Goal: Navigation & Orientation: Find specific page/section

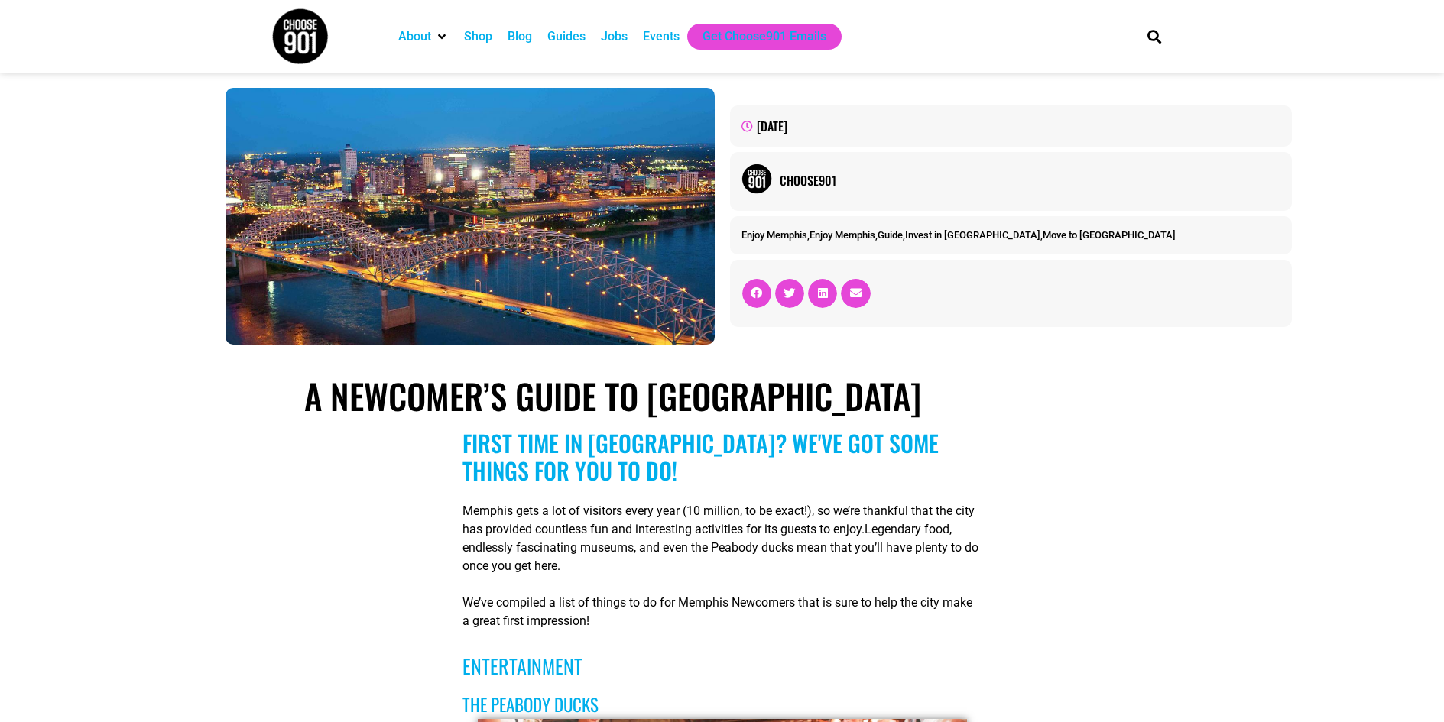
click at [543, 190] on img at bounding box center [469, 216] width 489 height 257
click at [502, 191] on img at bounding box center [469, 216] width 489 height 257
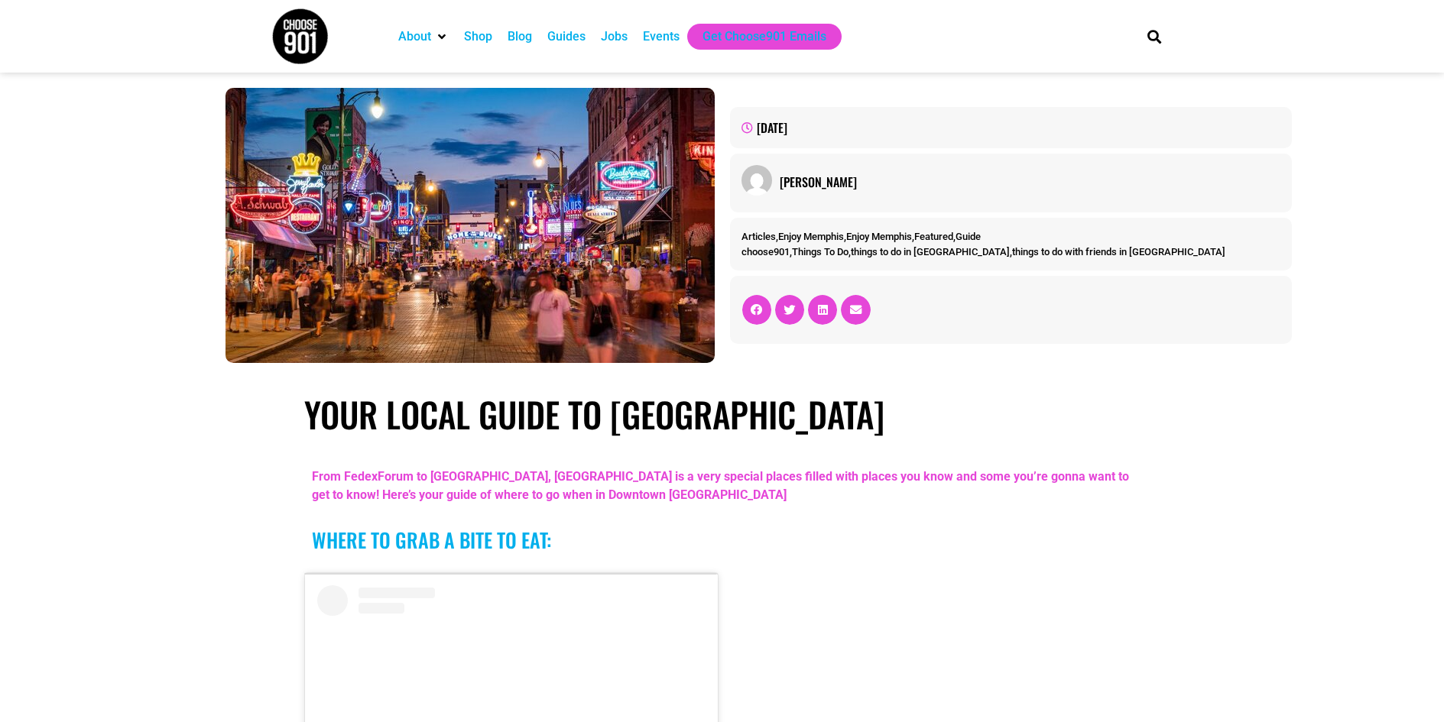
click at [482, 252] on img at bounding box center [469, 225] width 489 height 275
